Goal: Information Seeking & Learning: Learn about a topic

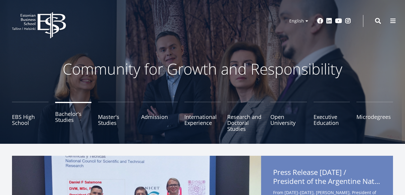
click at [65, 115] on link "Bachelor's Studies" at bounding box center [73, 117] width 37 height 30
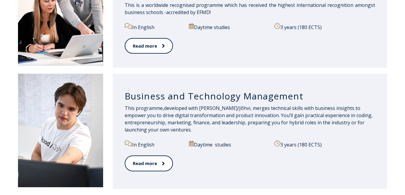
scroll to position [488, 0]
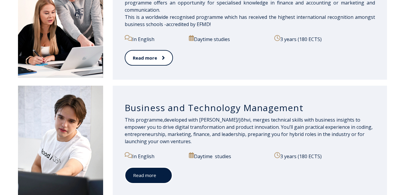
click at [158, 179] on link "Read more" at bounding box center [149, 175] width 48 height 17
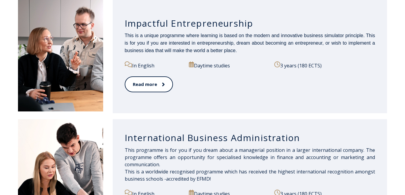
scroll to position [332, 0]
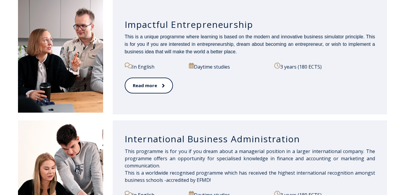
click at [225, 139] on h3 "International Business Administration" at bounding box center [250, 139] width 251 height 11
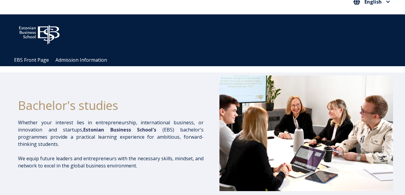
scroll to position [0, 0]
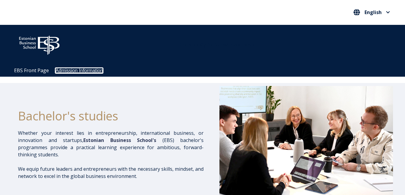
click at [71, 70] on link "Admission Information" at bounding box center [79, 70] width 47 height 5
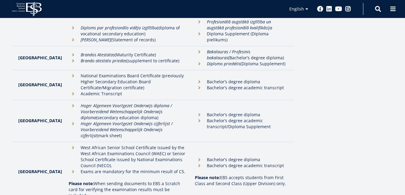
scroll to position [1164, 0]
